Goal: Information Seeking & Learning: Check status

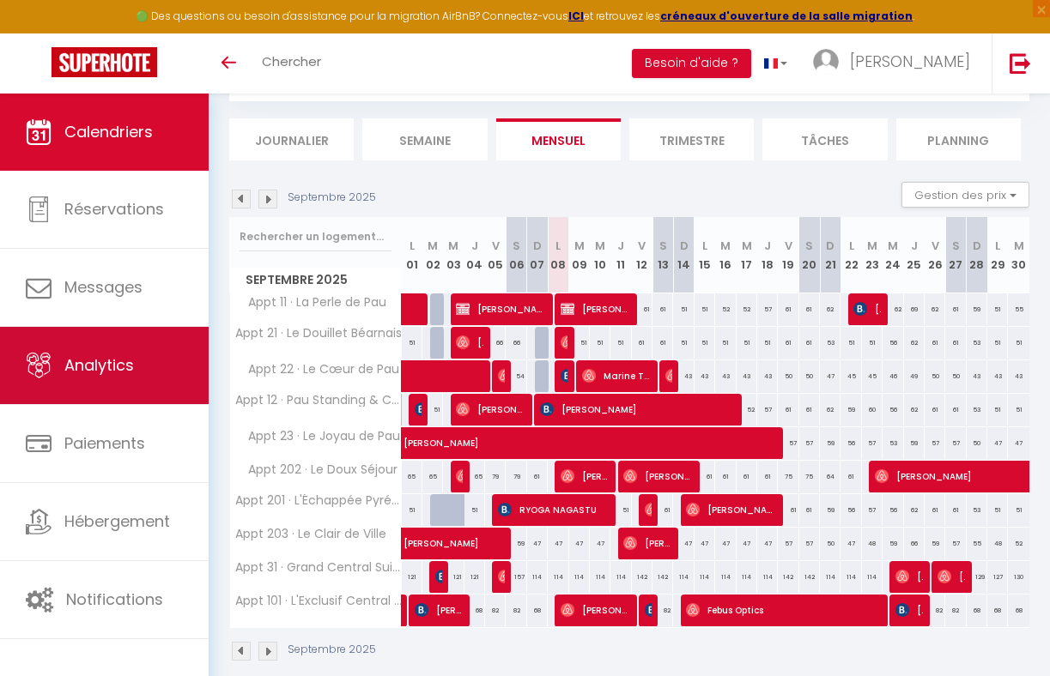
click at [129, 379] on link "Analytics" at bounding box center [104, 365] width 209 height 77
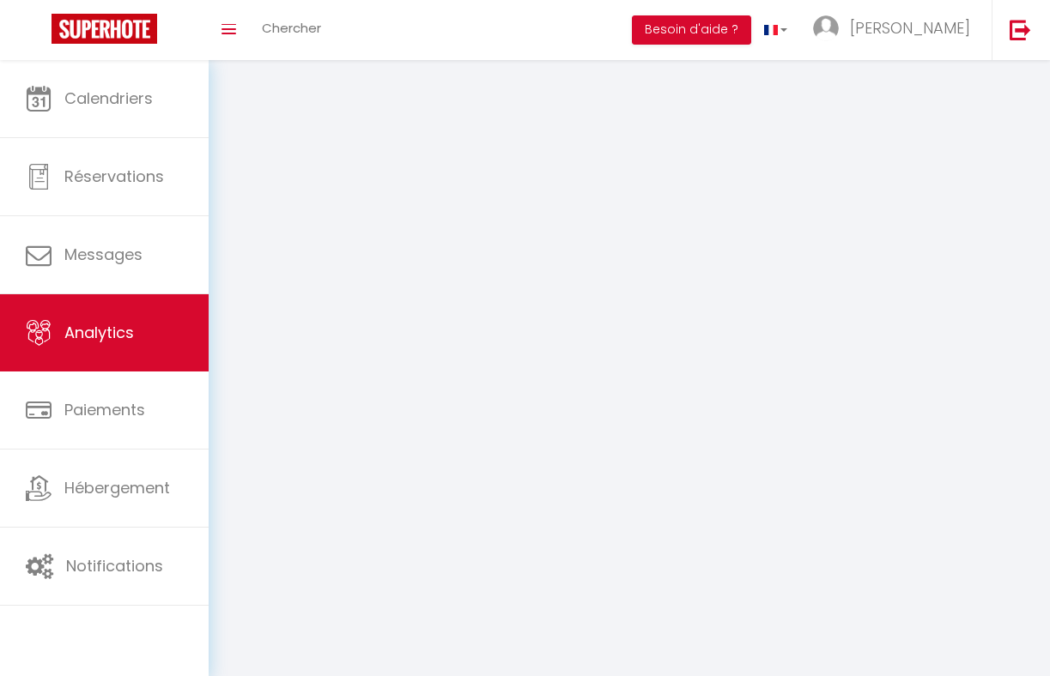
select select "2025"
select select "9"
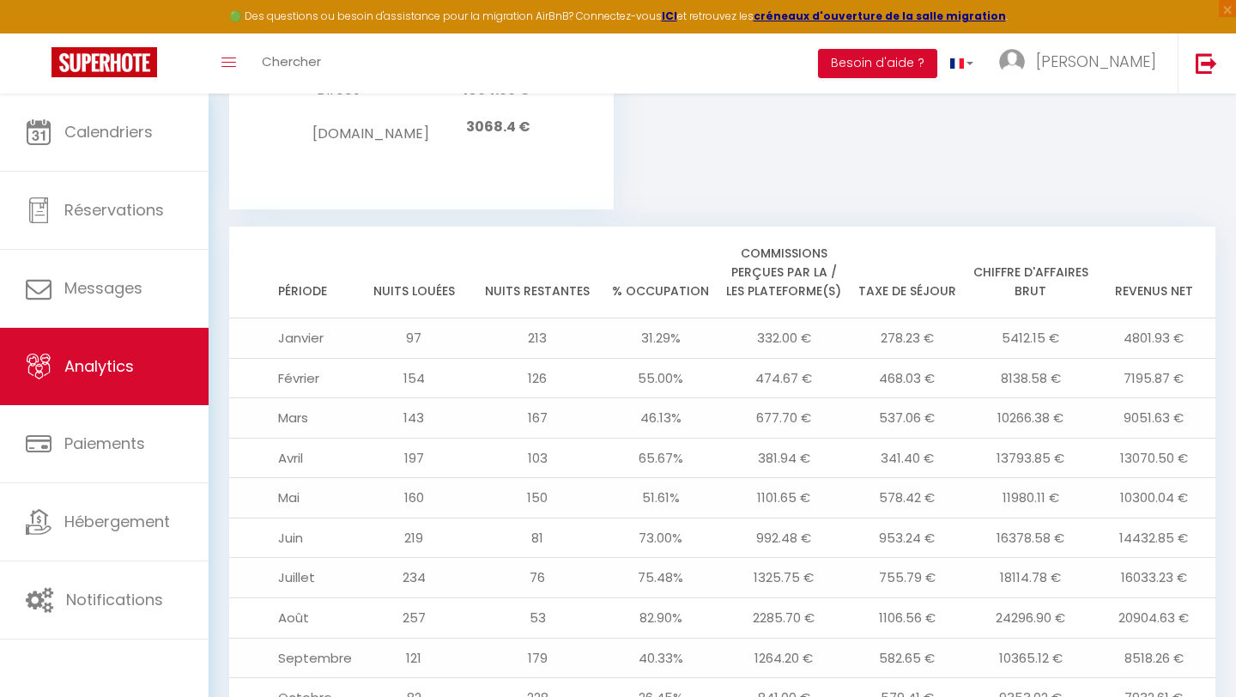
scroll to position [1790, 0]
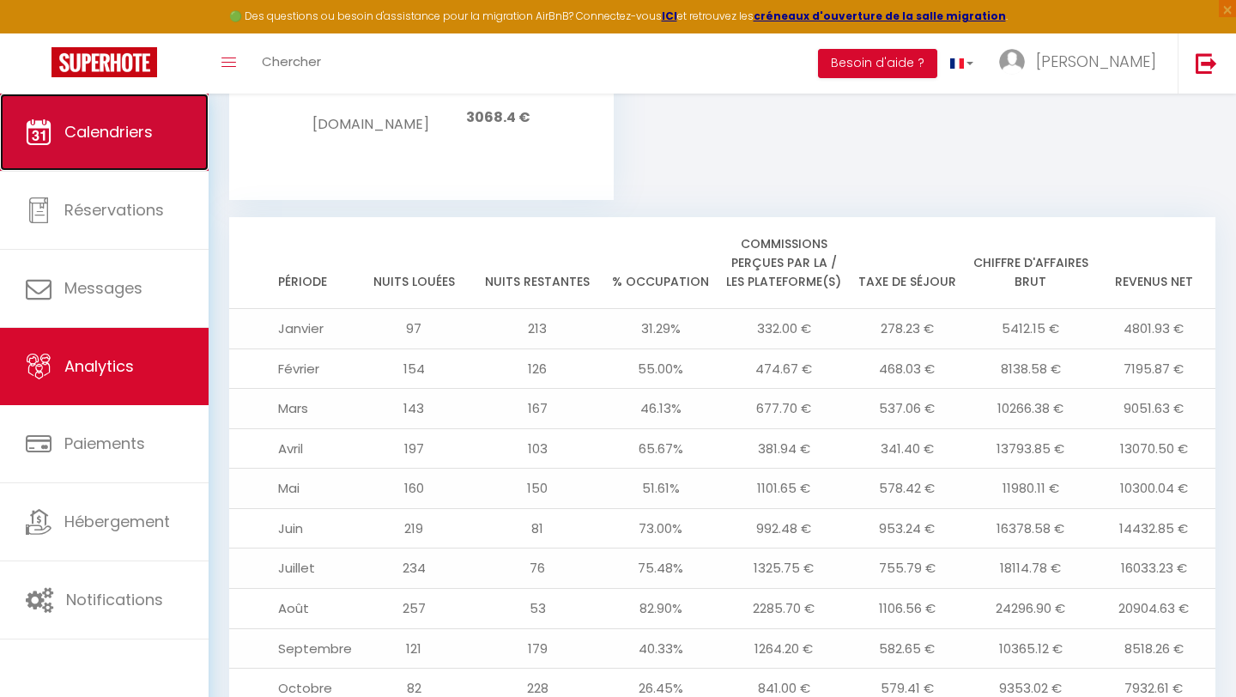
click at [113, 118] on link "Calendriers" at bounding box center [104, 132] width 209 height 77
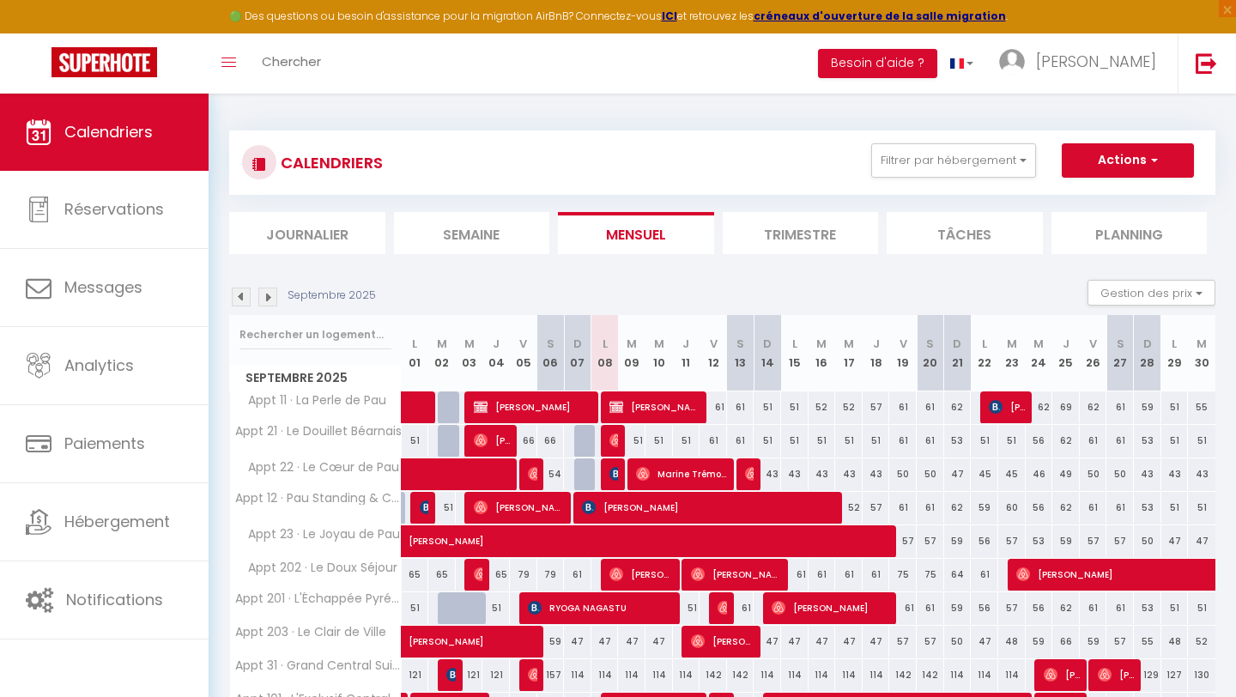
scroll to position [100, 0]
